Goal: Task Accomplishment & Management: Complete application form

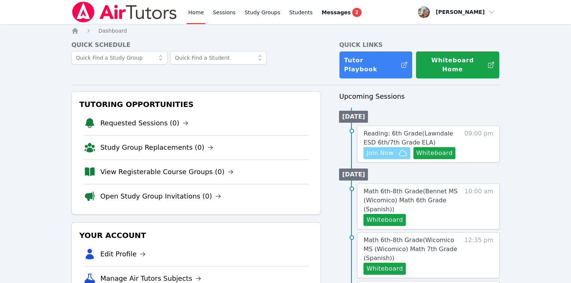
click at [400, 147] on button "Join Now" at bounding box center [386, 153] width 47 height 12
click at [407, 139] on span "Reading: 6th Grade ( Lawndale ESD 6th/7th Grade ELA )" at bounding box center [407, 138] width 89 height 16
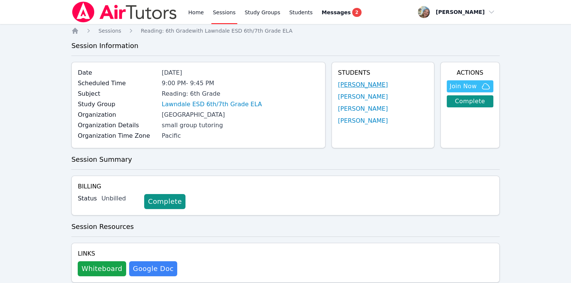
click at [354, 81] on link "[PERSON_NAME]" at bounding box center [363, 84] width 50 height 9
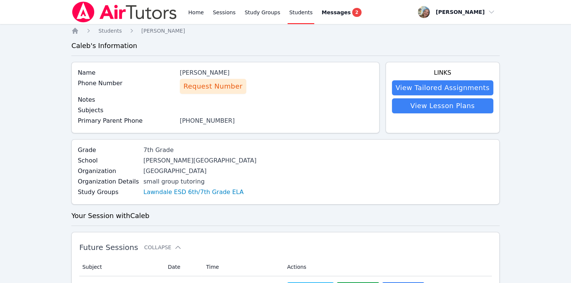
drag, startPoint x: 220, startPoint y: 83, endPoint x: 237, endPoint y: 112, distance: 34.2
click at [237, 112] on div "Name Caleb Eugenio Phone Number Request Number Notes Subjects Primary Parent Ph…" at bounding box center [225, 97] width 308 height 71
click at [224, 84] on span "Request Number" at bounding box center [213, 86] width 59 height 11
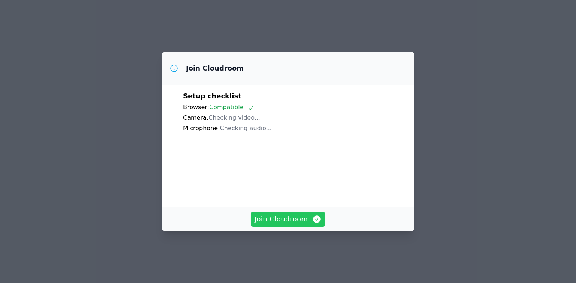
click at [310, 221] on button "Join Cloudroom" at bounding box center [288, 219] width 75 height 15
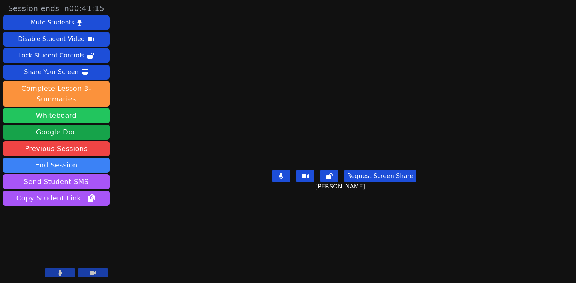
click at [62, 120] on button "Whiteboard" at bounding box center [56, 115] width 107 height 15
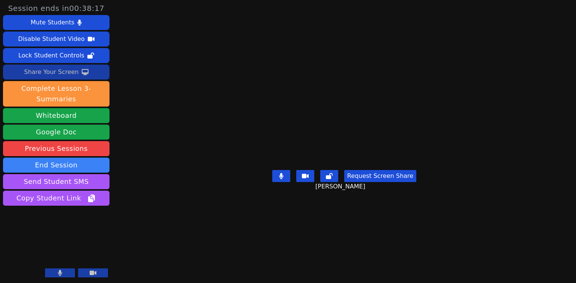
click at [83, 68] on button "Share Your Screen" at bounding box center [56, 72] width 107 height 15
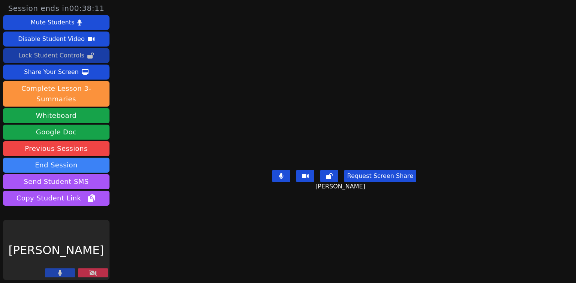
click at [60, 62] on button "Lock Student Controls" at bounding box center [56, 55] width 107 height 15
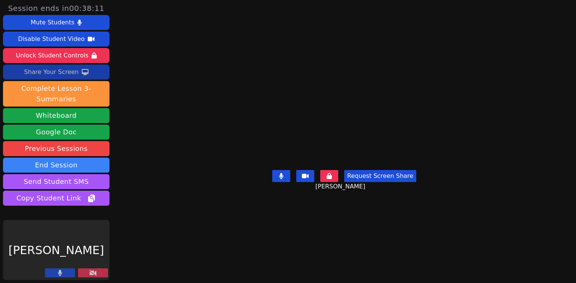
click at [63, 71] on div "Share Your Screen" at bounding box center [51, 72] width 55 height 12
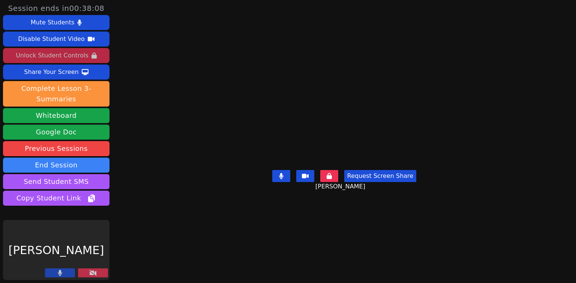
click at [74, 59] on div "Unlock Student Controls" at bounding box center [52, 56] width 72 height 12
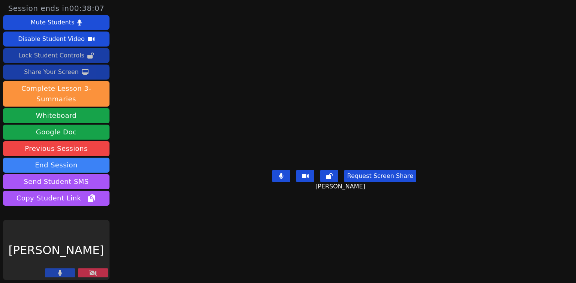
click at [84, 74] on icon at bounding box center [85, 72] width 7 height 6
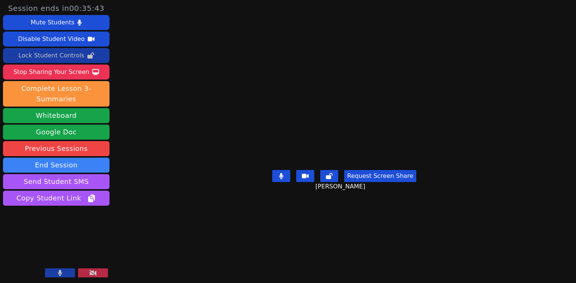
click at [284, 179] on icon at bounding box center [281, 176] width 5 height 6
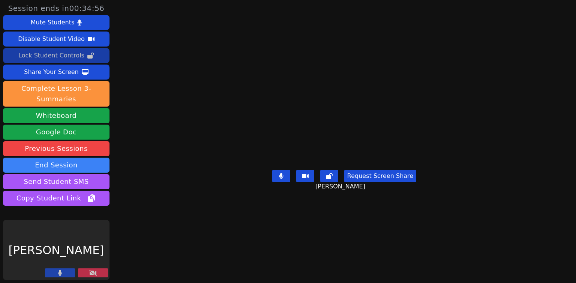
click at [98, 274] on button at bounding box center [93, 272] width 30 height 9
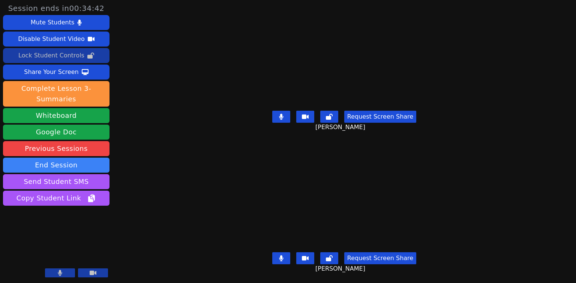
click at [56, 274] on button at bounding box center [60, 272] width 30 height 9
click at [60, 275] on icon at bounding box center [60, 273] width 8 height 6
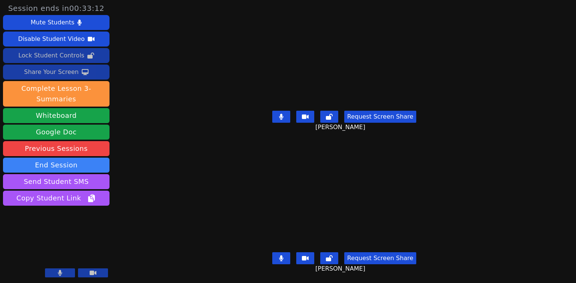
click at [105, 69] on button "Share Your Screen" at bounding box center [56, 72] width 107 height 15
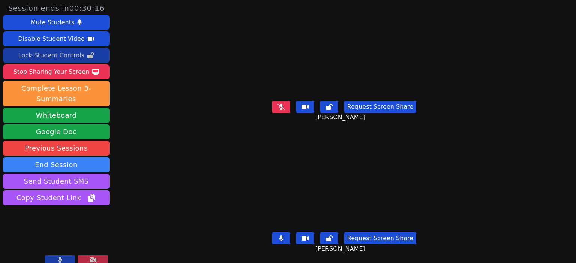
click at [280, 104] on icon at bounding box center [282, 107] width 8 height 6
click at [287, 235] on button at bounding box center [281, 239] width 18 height 12
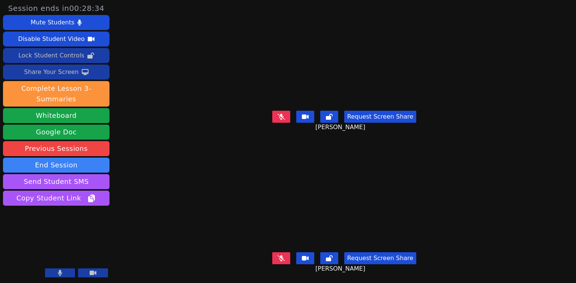
click at [85, 72] on button "Share Your Screen" at bounding box center [56, 72] width 107 height 15
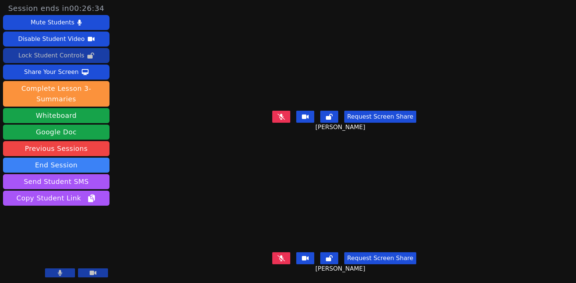
click at [276, 111] on button at bounding box center [281, 117] width 18 height 12
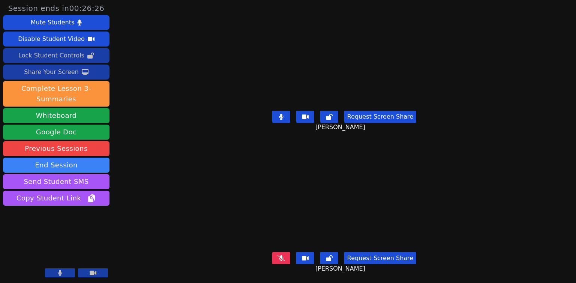
click at [86, 70] on button "Share Your Screen" at bounding box center [56, 72] width 107 height 15
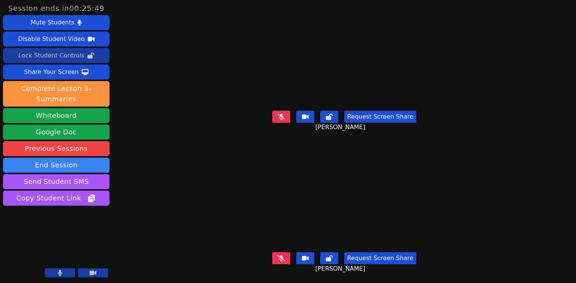
click at [363, 116] on button "Request Screen Share" at bounding box center [381, 117] width 72 height 12
click at [285, 255] on icon at bounding box center [282, 258] width 8 height 6
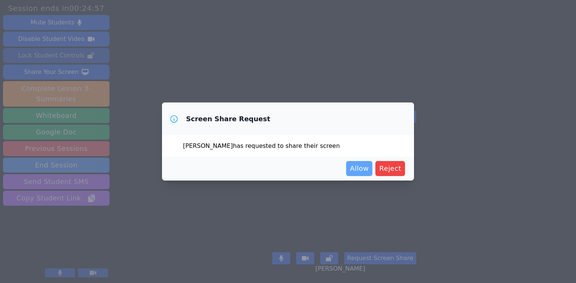
click at [359, 170] on span "Allow" at bounding box center [359, 168] width 19 height 11
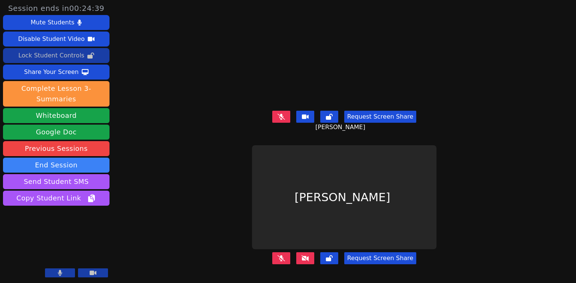
click at [312, 116] on button at bounding box center [306, 117] width 18 height 12
click at [282, 255] on icon at bounding box center [282, 258] width 8 height 6
click at [313, 252] on button at bounding box center [306, 258] width 18 height 12
click at [289, 254] on button at bounding box center [281, 258] width 18 height 12
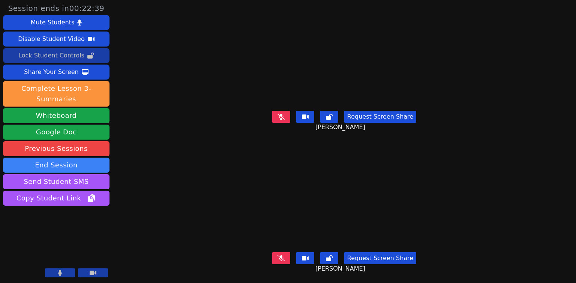
click at [285, 255] on icon at bounding box center [282, 258] width 8 height 6
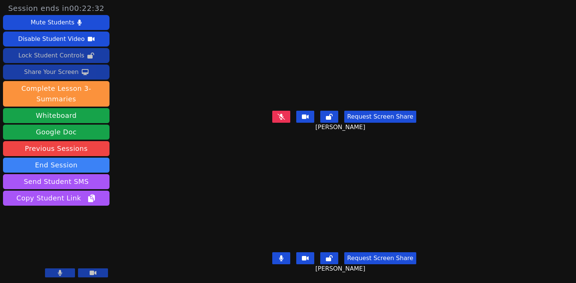
click at [56, 71] on div "Share Your Screen" at bounding box center [51, 72] width 55 height 12
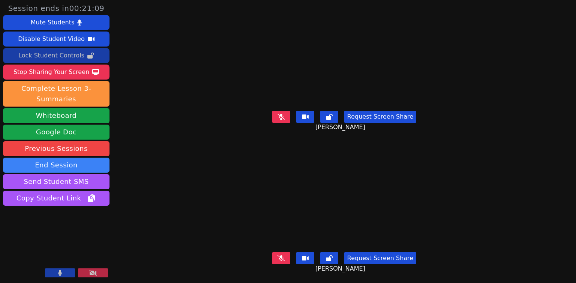
click at [142, 228] on div "Session ends in 00:21:09 Mute Students Disable Student Video Lock Student Contr…" at bounding box center [288, 141] width 576 height 283
click at [99, 274] on button at bounding box center [93, 272] width 30 height 9
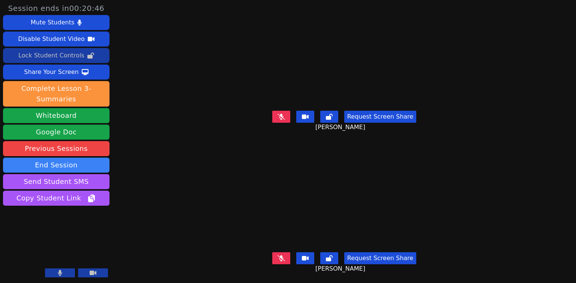
click at [279, 255] on icon at bounding box center [282, 258] width 8 height 6
click at [280, 254] on button at bounding box center [281, 258] width 18 height 12
click at [290, 115] on button at bounding box center [281, 117] width 18 height 12
click at [290, 117] on button at bounding box center [281, 117] width 18 height 12
click at [327, 115] on button at bounding box center [330, 117] width 18 height 12
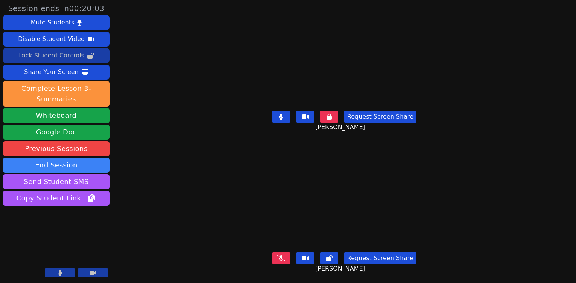
click at [282, 115] on icon at bounding box center [281, 117] width 4 height 6
click at [283, 114] on icon at bounding box center [281, 117] width 4 height 6
click at [281, 114] on icon at bounding box center [281, 117] width 5 height 6
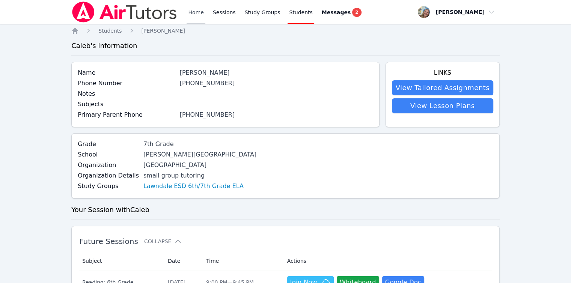
click at [191, 15] on link "Home" at bounding box center [196, 12] width 18 height 24
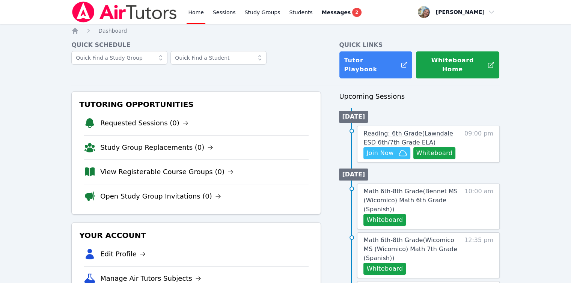
click at [397, 131] on link "Reading: 6th Grade ( Lawndale ESD 6th/7th Grade ELA )" at bounding box center [411, 138] width 97 height 18
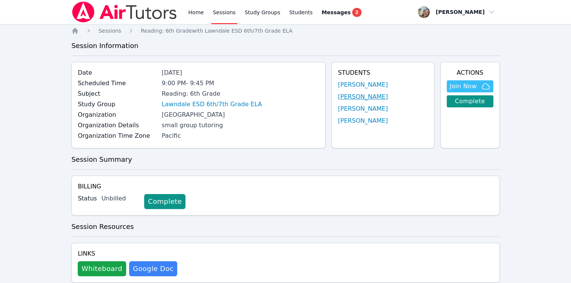
click at [352, 94] on link "[PERSON_NAME]" at bounding box center [363, 96] width 50 height 9
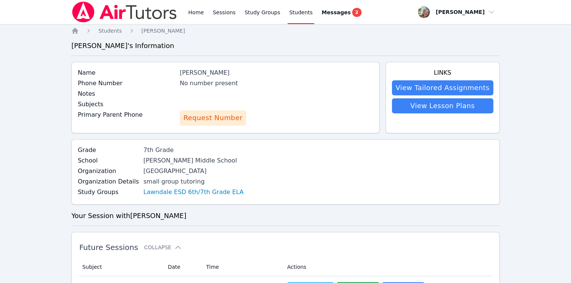
click at [229, 116] on span "Request Number" at bounding box center [213, 118] width 59 height 11
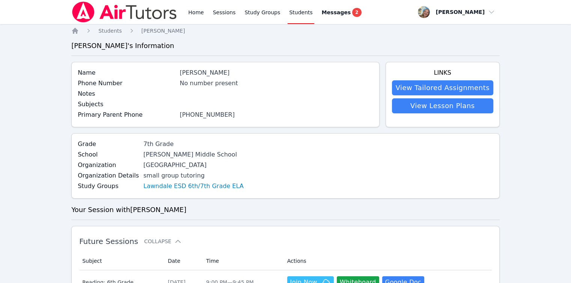
click at [200, 113] on link "(325) 221-4247" at bounding box center [207, 114] width 55 height 7
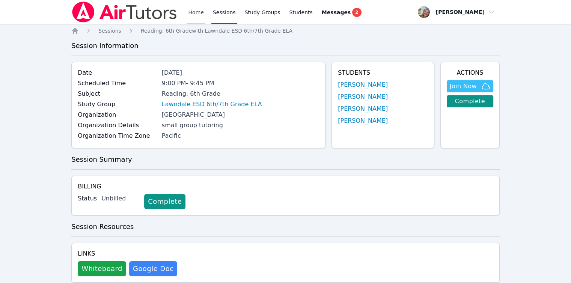
click at [199, 17] on link "Home" at bounding box center [196, 12] width 18 height 24
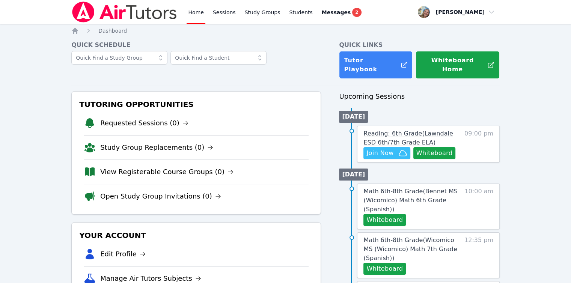
click at [378, 130] on span "Reading: 6th Grade ( Lawndale ESD 6th/7th Grade ELA )" at bounding box center [407, 138] width 89 height 16
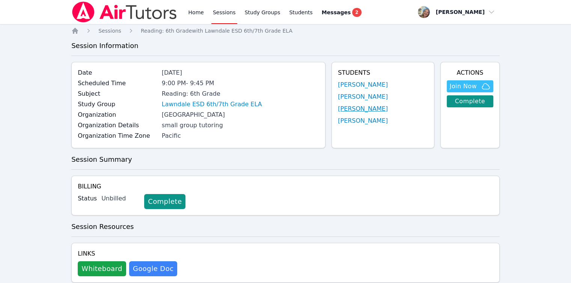
click at [350, 105] on link "[PERSON_NAME]" at bounding box center [363, 108] width 50 height 9
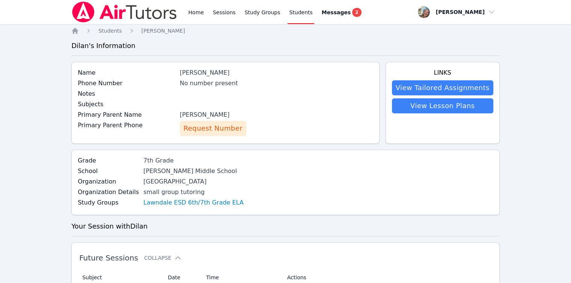
click at [219, 129] on span "Request Number" at bounding box center [213, 128] width 59 height 11
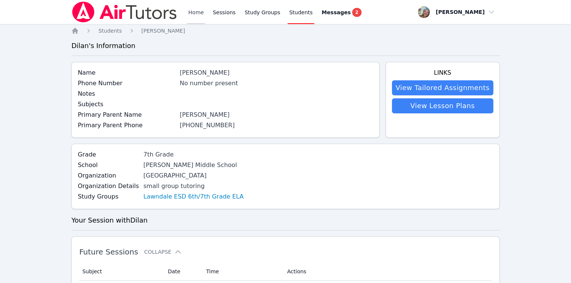
click at [189, 15] on link "Home" at bounding box center [196, 12] width 18 height 24
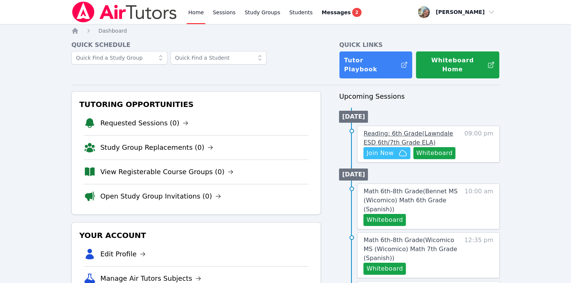
click at [398, 130] on span "Reading: 6th Grade ( Lawndale ESD 6th/7th Grade ELA )" at bounding box center [407, 138] width 89 height 16
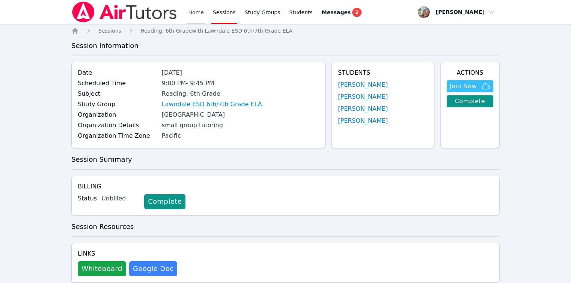
click at [197, 4] on link "Home" at bounding box center [196, 12] width 18 height 24
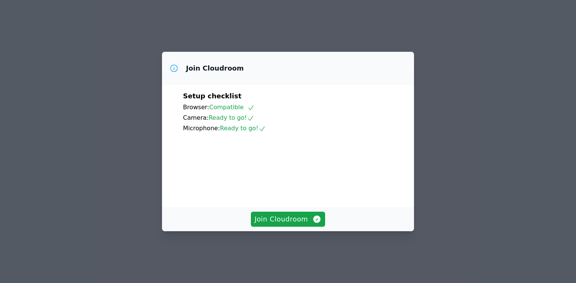
click at [276, 219] on div "Join Cloudroom" at bounding box center [288, 219] width 252 height 24
click at [284, 224] on span "Join Cloudroom" at bounding box center [288, 219] width 67 height 11
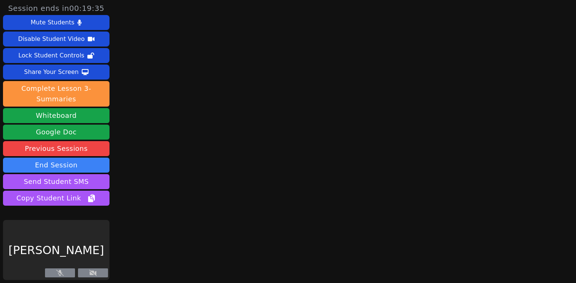
click at [193, 183] on div "Session ends in 00:19:35 Mute Students Disable Student Video Lock Student Contr…" at bounding box center [288, 141] width 576 height 283
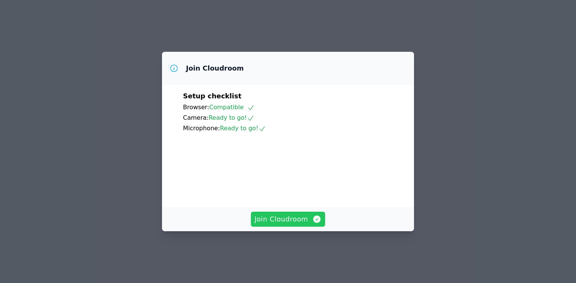
click at [293, 224] on span "Join Cloudroom" at bounding box center [288, 219] width 67 height 11
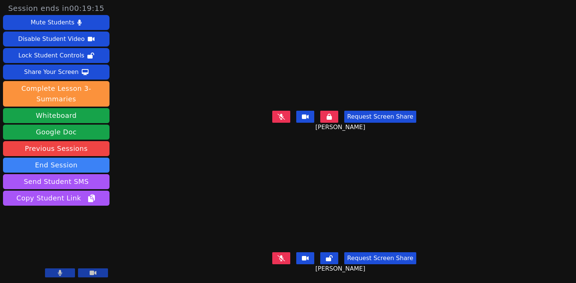
click at [281, 255] on icon at bounding box center [282, 258] width 8 height 6
click at [278, 252] on button at bounding box center [281, 258] width 18 height 12
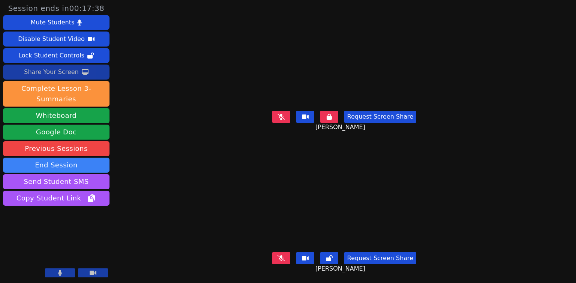
click at [69, 71] on div "Share Your Screen" at bounding box center [51, 72] width 55 height 12
click at [87, 75] on button "Share Your Screen" at bounding box center [56, 72] width 107 height 15
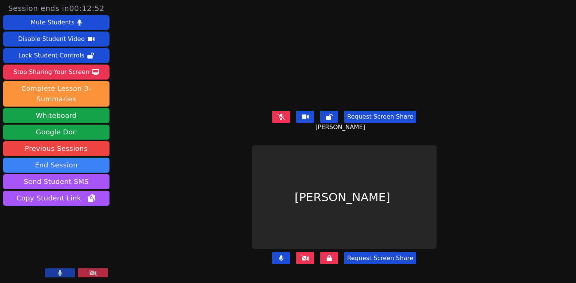
click at [283, 255] on icon at bounding box center [281, 258] width 4 height 6
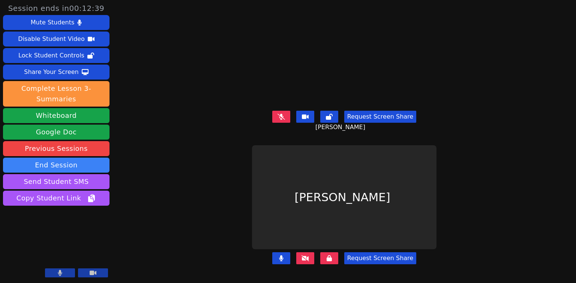
click at [323, 252] on button at bounding box center [330, 258] width 18 height 12
click at [288, 253] on button at bounding box center [281, 258] width 18 height 12
click at [312, 254] on button at bounding box center [306, 258] width 18 height 12
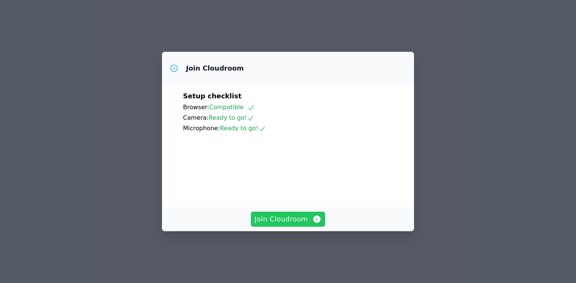
click at [305, 224] on span "Join Cloudroom" at bounding box center [288, 219] width 67 height 11
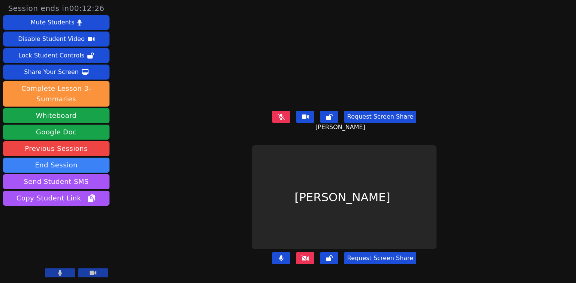
click at [284, 252] on button at bounding box center [281, 258] width 18 height 12
click at [284, 255] on icon at bounding box center [281, 258] width 5 height 6
click at [288, 253] on button at bounding box center [281, 258] width 18 height 12
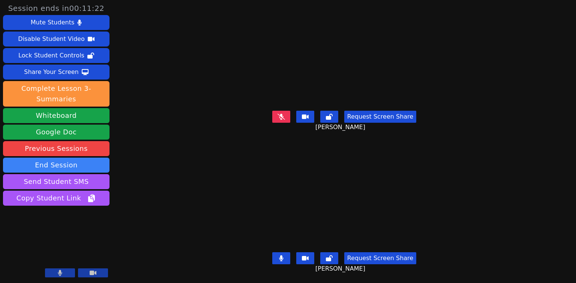
click at [280, 252] on button at bounding box center [281, 258] width 18 height 12
click at [282, 255] on icon at bounding box center [281, 258] width 4 height 6
click at [329, 255] on icon at bounding box center [329, 258] width 7 height 6
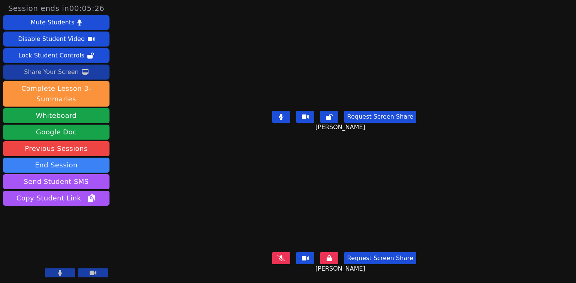
click at [83, 77] on button "Share Your Screen" at bounding box center [56, 72] width 107 height 15
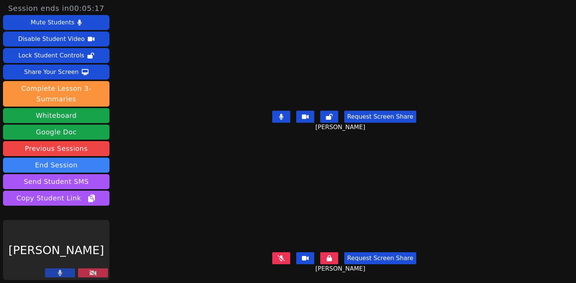
click at [518, 212] on div "Session ends in 00:05:17 Mute Students Disable Student Video Lock Student Contr…" at bounding box center [288, 141] width 576 height 283
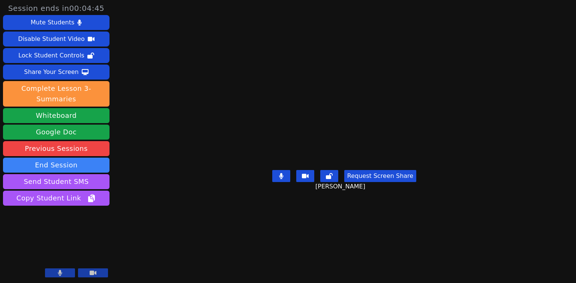
click at [104, 271] on button at bounding box center [93, 272] width 30 height 9
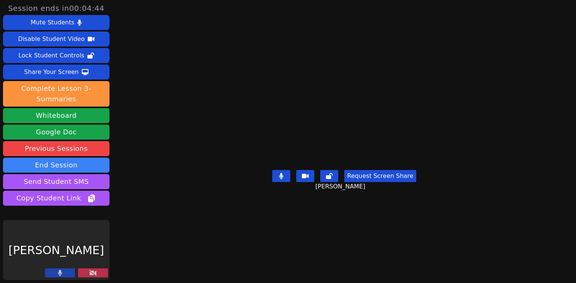
click at [104, 271] on button at bounding box center [93, 272] width 30 height 9
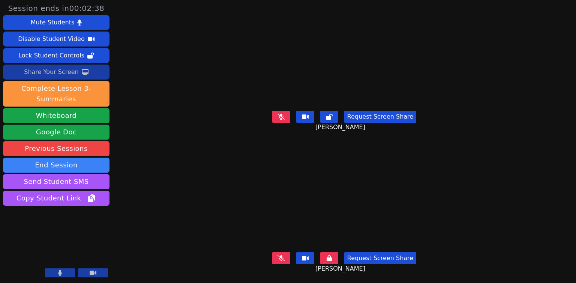
click at [90, 71] on button "Share Your Screen" at bounding box center [56, 72] width 107 height 15
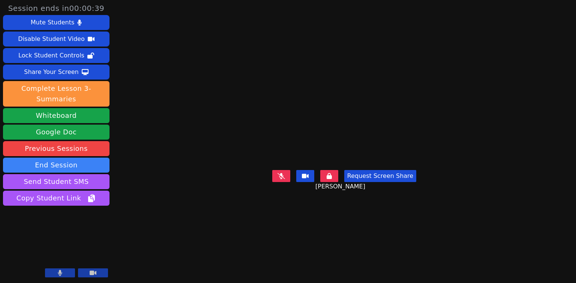
click at [71, 273] on button at bounding box center [60, 272] width 30 height 9
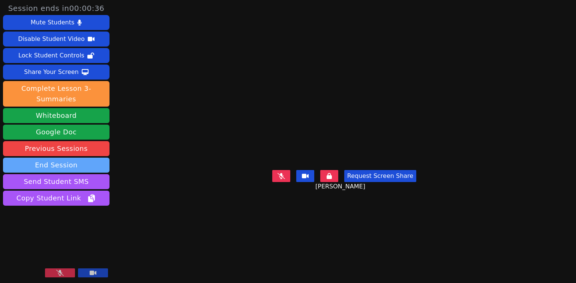
click at [98, 161] on button "End Session" at bounding box center [56, 165] width 107 height 15
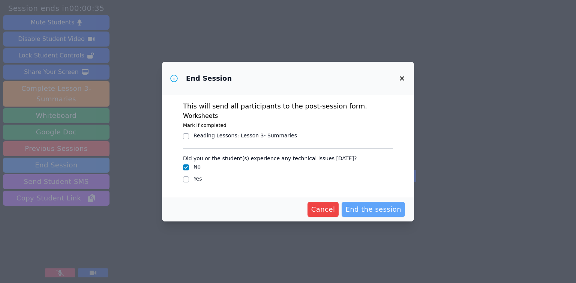
click at [355, 210] on span "End the session" at bounding box center [374, 209] width 56 height 11
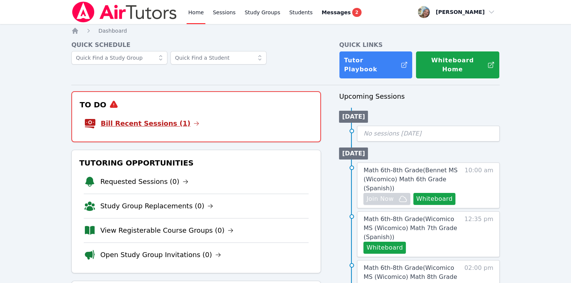
click at [164, 118] on link "Bill Recent Sessions (1)" at bounding box center [150, 123] width 99 height 11
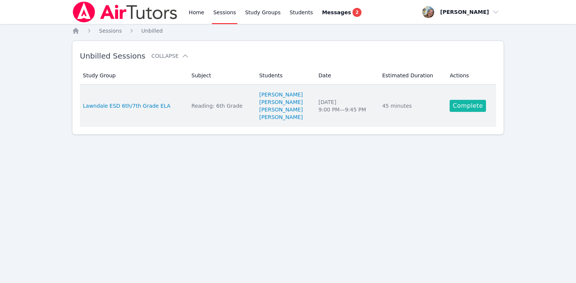
click at [477, 108] on link "Complete" at bounding box center [468, 106] width 36 height 12
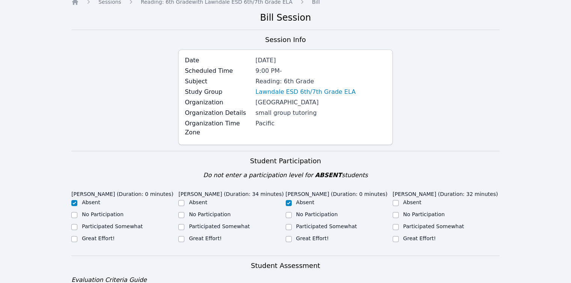
scroll to position [38, 0]
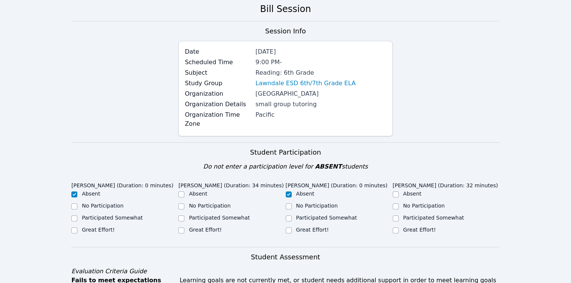
click at [405, 191] on label "Absent" at bounding box center [412, 194] width 18 height 6
click at [399, 191] on input "Absent" at bounding box center [396, 194] width 6 height 6
checkbox input "true"
click at [207, 227] on label "Great Effort!" at bounding box center [205, 230] width 33 height 6
click at [184, 227] on input "Great Effort!" at bounding box center [181, 230] width 6 height 6
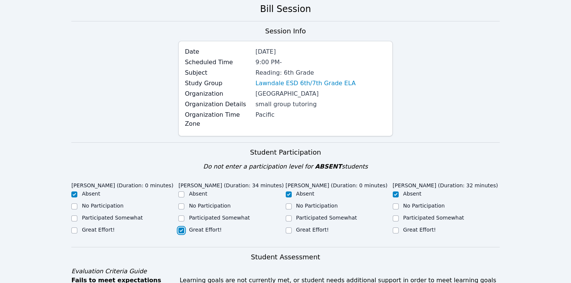
checkbox input "true"
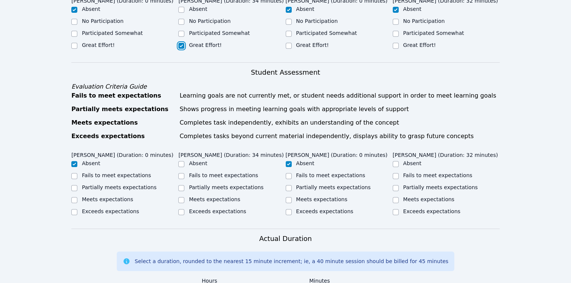
scroll to position [225, 0]
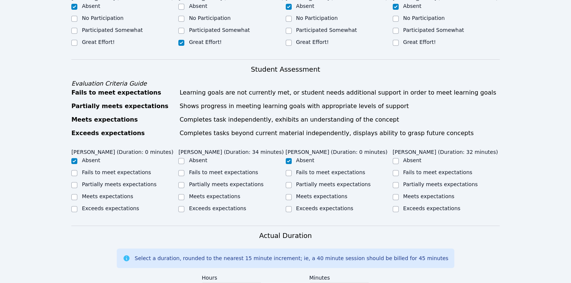
click at [202, 181] on label "Partially meets expectations" at bounding box center [226, 184] width 75 height 6
click at [184, 182] on input "Partially meets expectations" at bounding box center [181, 185] width 6 height 6
checkbox input "true"
click at [397, 158] on input "Absent" at bounding box center [396, 161] width 6 height 6
checkbox input "true"
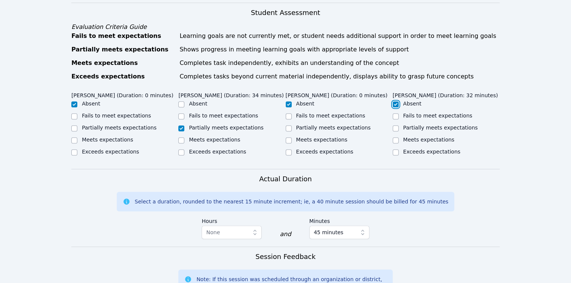
scroll to position [338, 0]
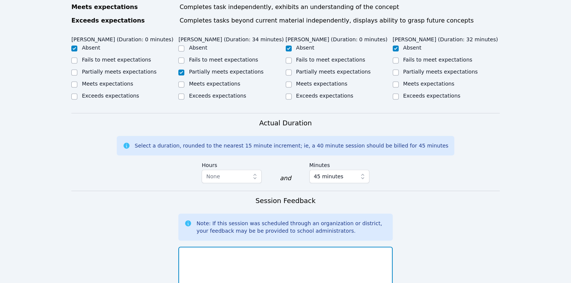
click at [254, 259] on textarea at bounding box center [285, 267] width 214 height 41
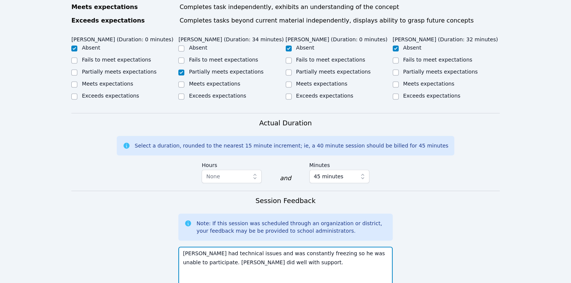
type textarea "Alexis had technical issues and was constantly freezing so he was unable to par…"
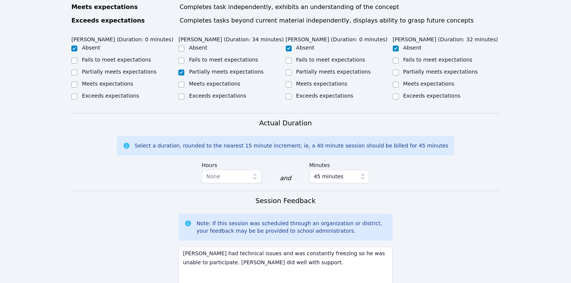
scroll to position [489, 0]
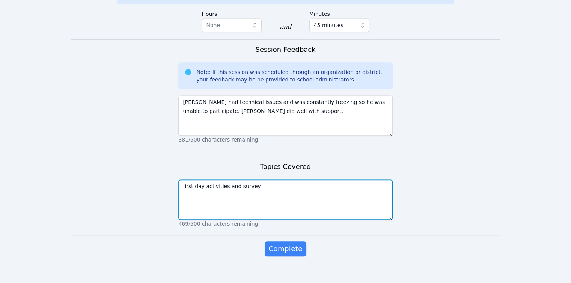
type textarea "first day activities and survey"
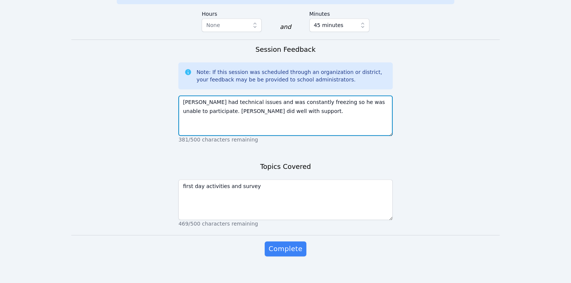
click at [265, 106] on textarea "Alexis had technical issues and was constantly freezing so he was unable to par…" at bounding box center [285, 115] width 214 height 41
type textarea "Alexis had technical issues and was constantly freezing so he was unable to par…"
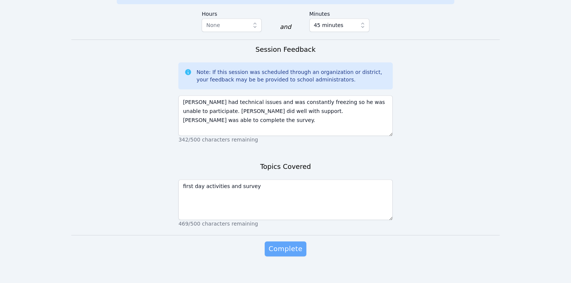
click at [300, 244] on span "Complete" at bounding box center [285, 249] width 34 height 11
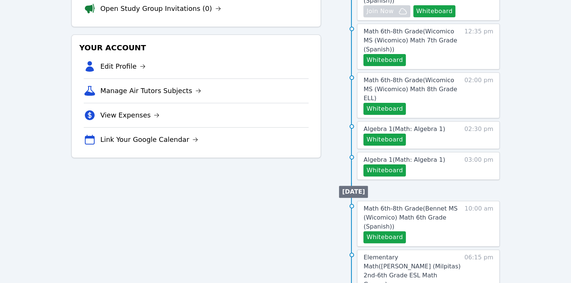
scroll to position [113, 0]
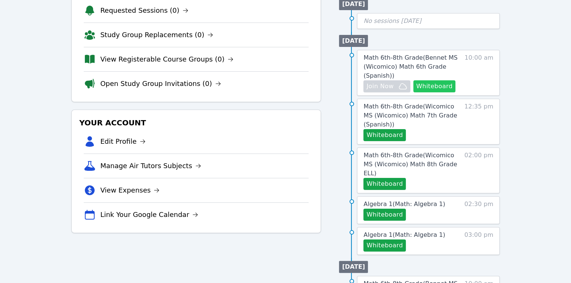
click at [420, 82] on button "Whiteboard" at bounding box center [434, 86] width 42 height 12
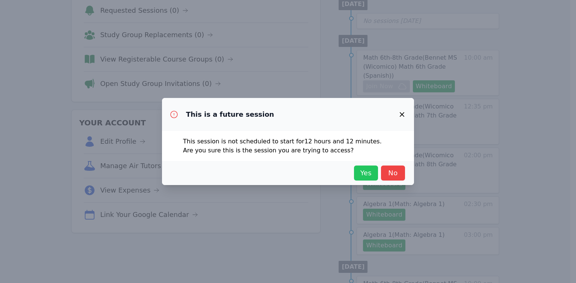
click at [372, 175] on span "Yes" at bounding box center [366, 173] width 17 height 11
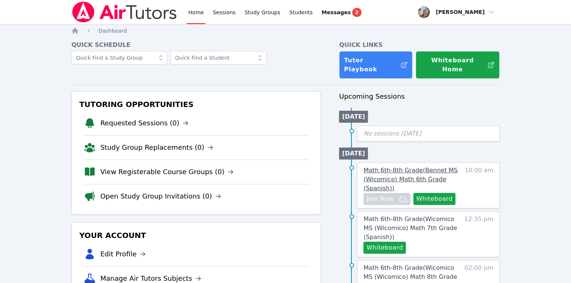
click at [384, 167] on span "Math 6th-8th Grade ( Bennet MS (Wicomico) Math 6th Grade (Spanish) )" at bounding box center [410, 179] width 94 height 25
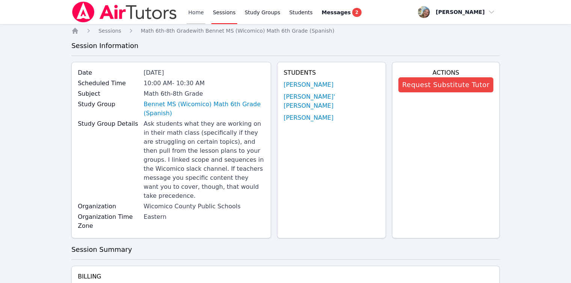
click at [190, 14] on link "Home" at bounding box center [196, 12] width 18 height 24
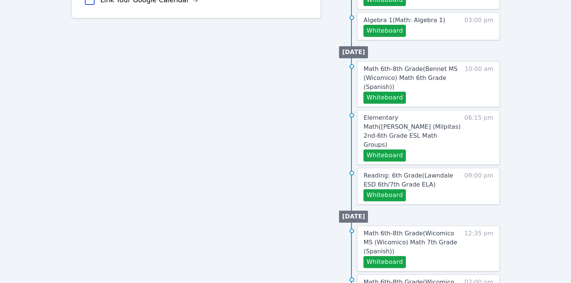
scroll to position [338, 0]
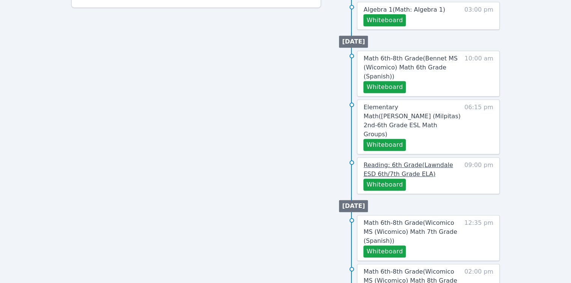
click at [394, 161] on span "Reading: 6th Grade ( Lawndale ESD 6th/7th Grade ELA )" at bounding box center [407, 169] width 89 height 16
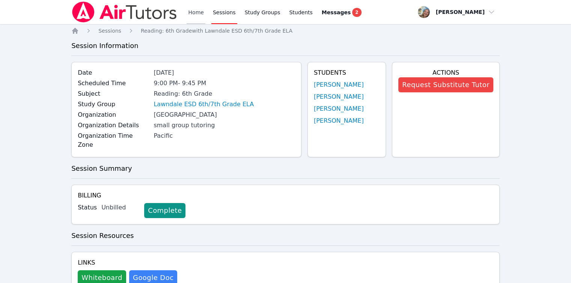
click at [191, 15] on link "Home" at bounding box center [196, 12] width 18 height 24
